Goal: Understand process/instructions: Learn about a topic

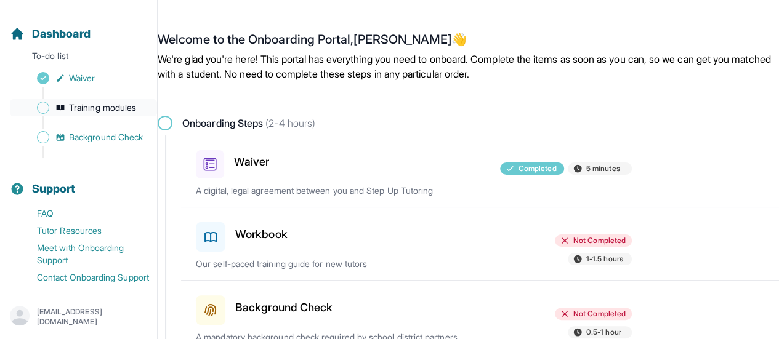
click at [102, 99] on link "Training modules" at bounding box center [83, 107] width 147 height 17
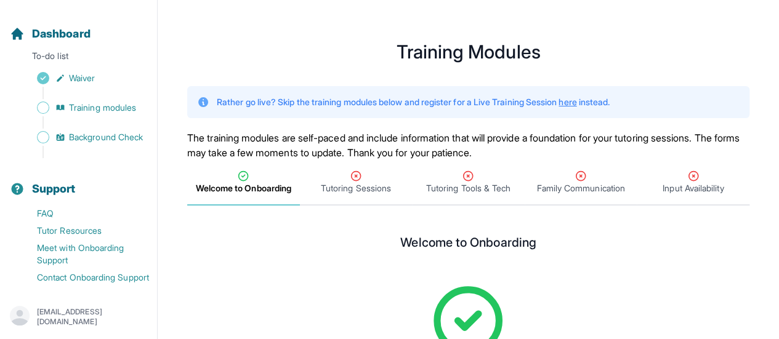
click at [272, 73] on main "**********" at bounding box center [468, 258] width 621 height 487
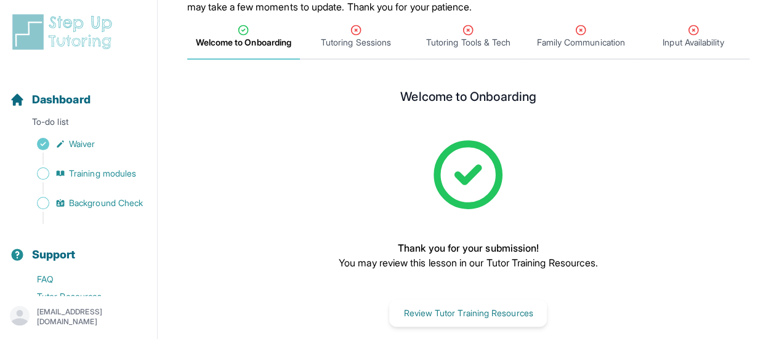
click at [62, 37] on img at bounding box center [65, 31] width 110 height 39
